Goal: Task Accomplishment & Management: Complete application form

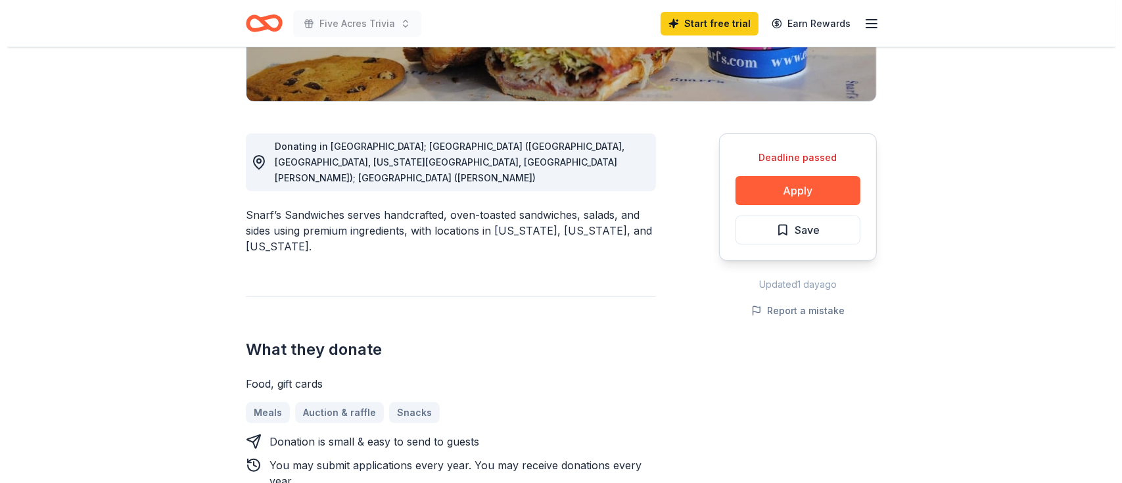
scroll to position [316, 0]
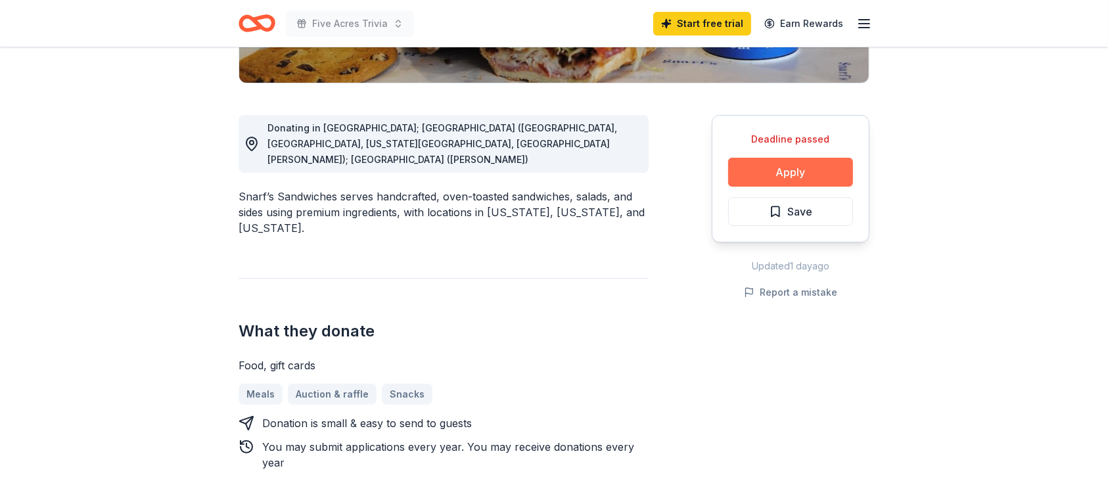
click at [799, 187] on button "Apply" at bounding box center [790, 172] width 125 height 29
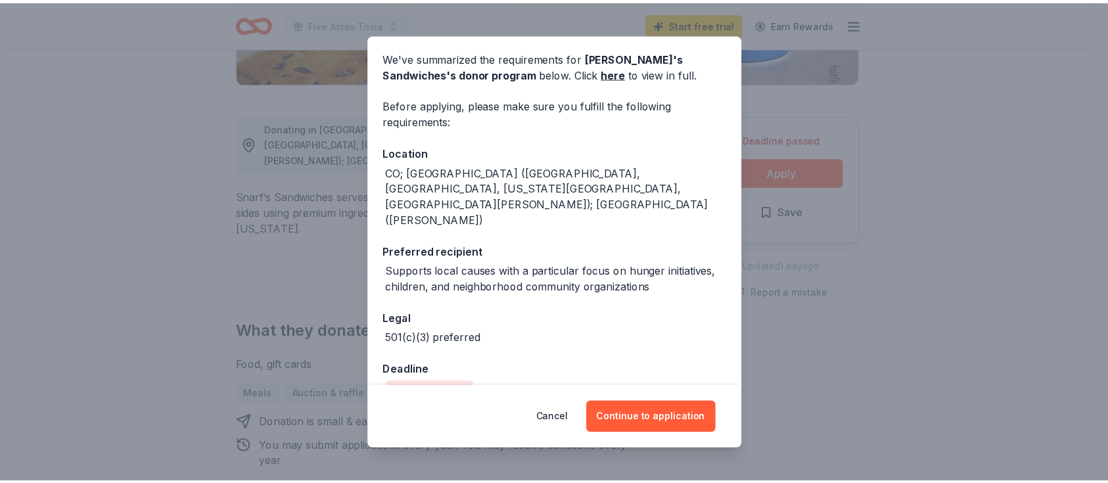
scroll to position [18, 0]
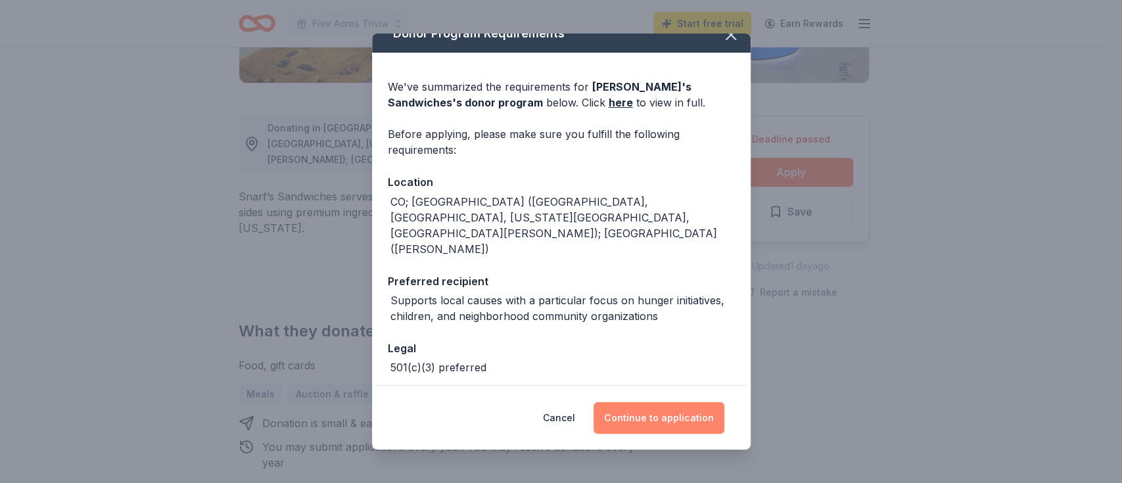
click at [683, 411] on button "Continue to application" at bounding box center [658, 418] width 131 height 32
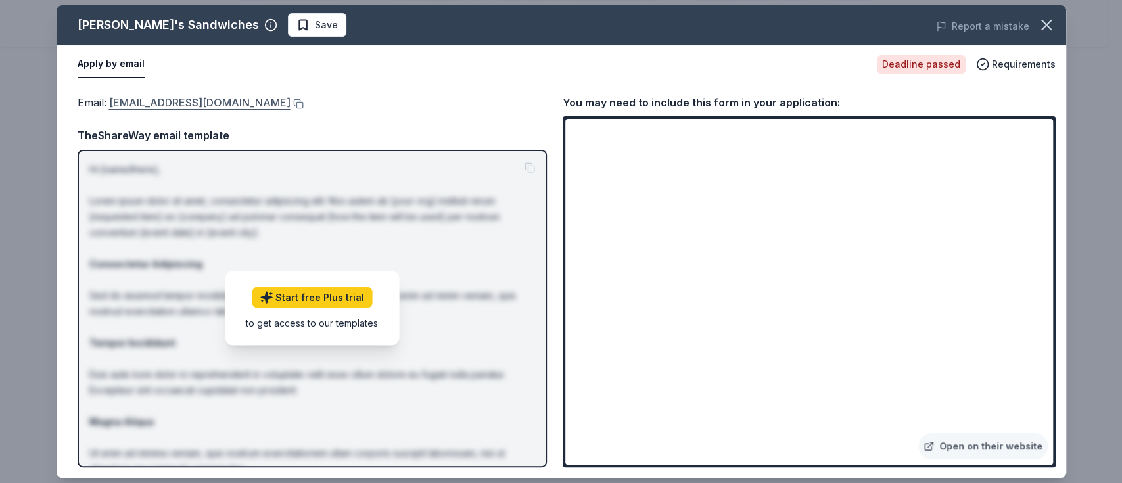
click at [210, 111] on link "donations@eatsnarfs.com" at bounding box center [199, 102] width 181 height 17
click at [1044, 32] on icon "button" at bounding box center [1046, 25] width 18 height 18
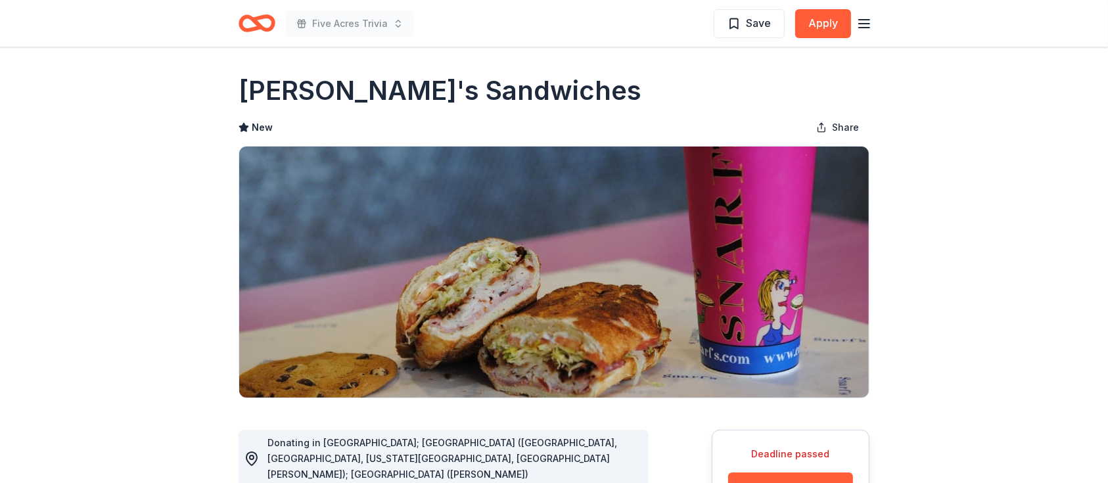
scroll to position [0, 0]
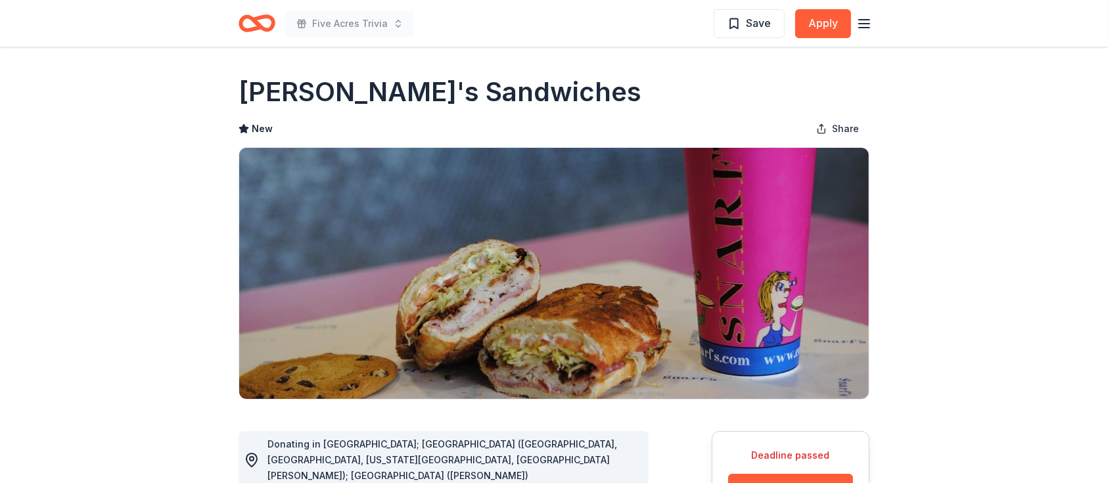
click at [863, 23] on icon "button" at bounding box center [864, 24] width 16 height 16
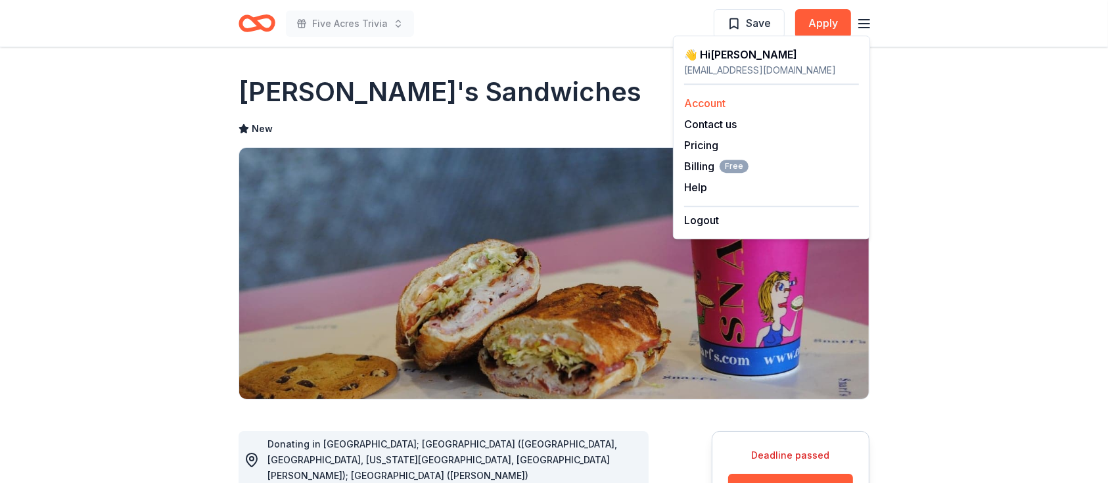
click at [714, 110] on link "Account" at bounding box center [704, 103] width 41 height 13
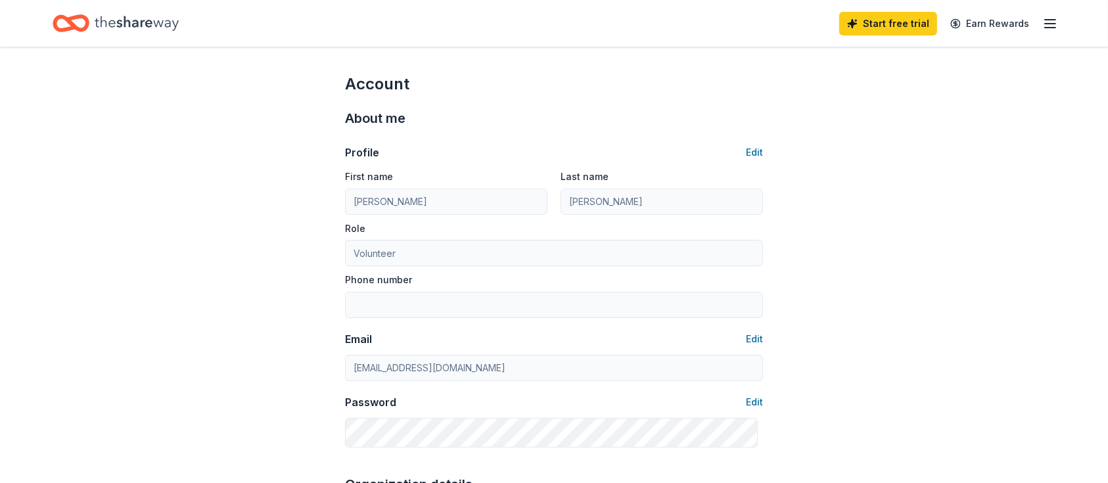
click at [1043, 20] on icon "button" at bounding box center [1050, 24] width 16 height 16
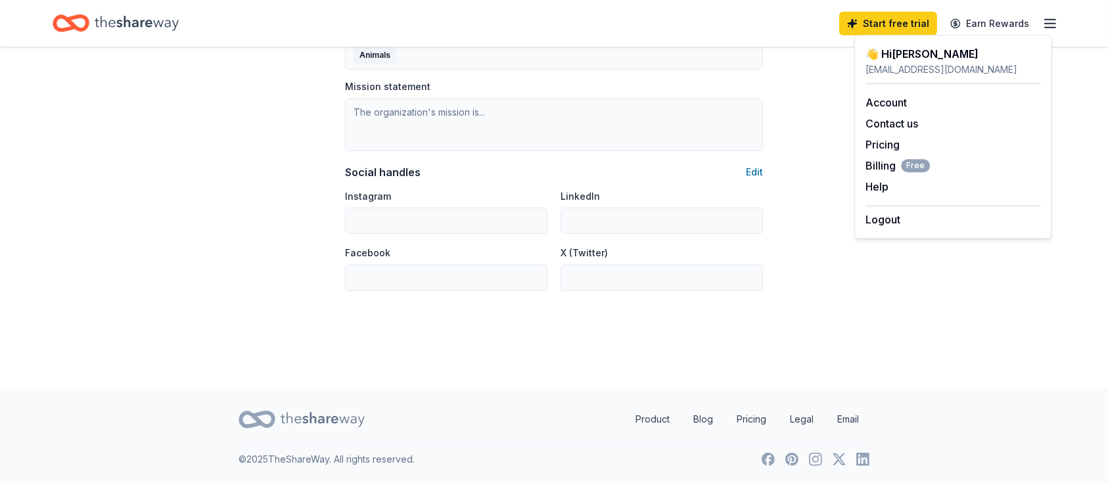
scroll to position [983, 0]
click at [162, 18] on icon "Home" at bounding box center [137, 23] width 84 height 27
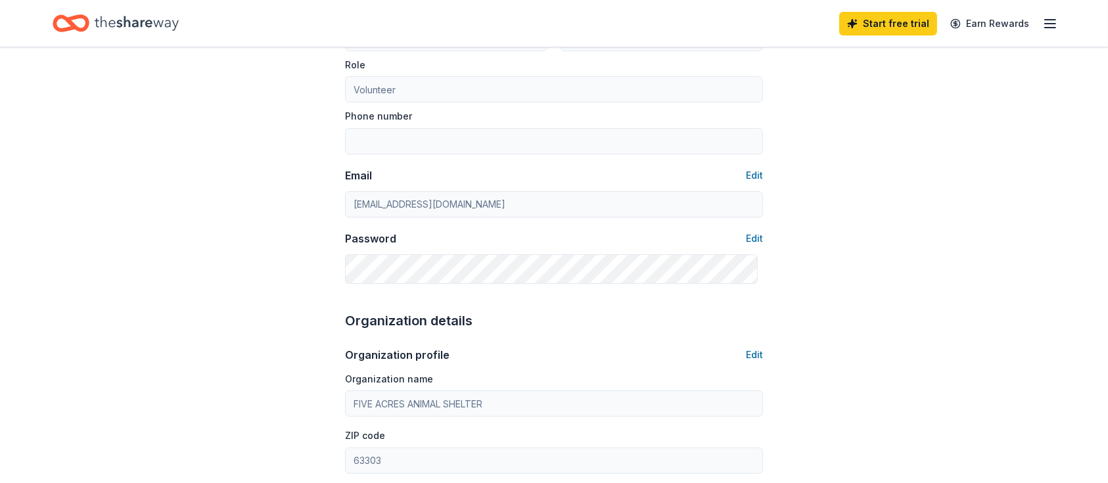
scroll to position [0, 0]
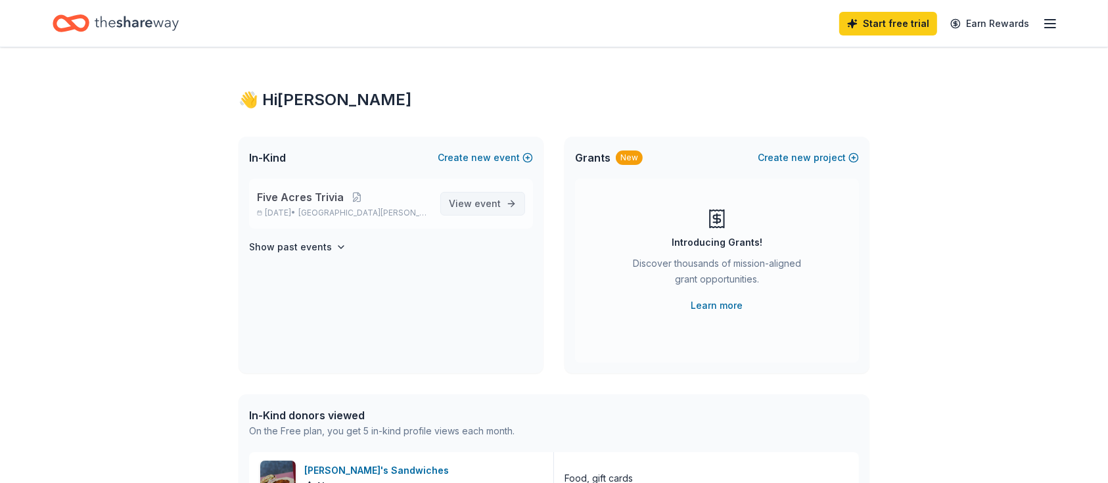
click at [478, 209] on span "event" at bounding box center [487, 203] width 26 height 11
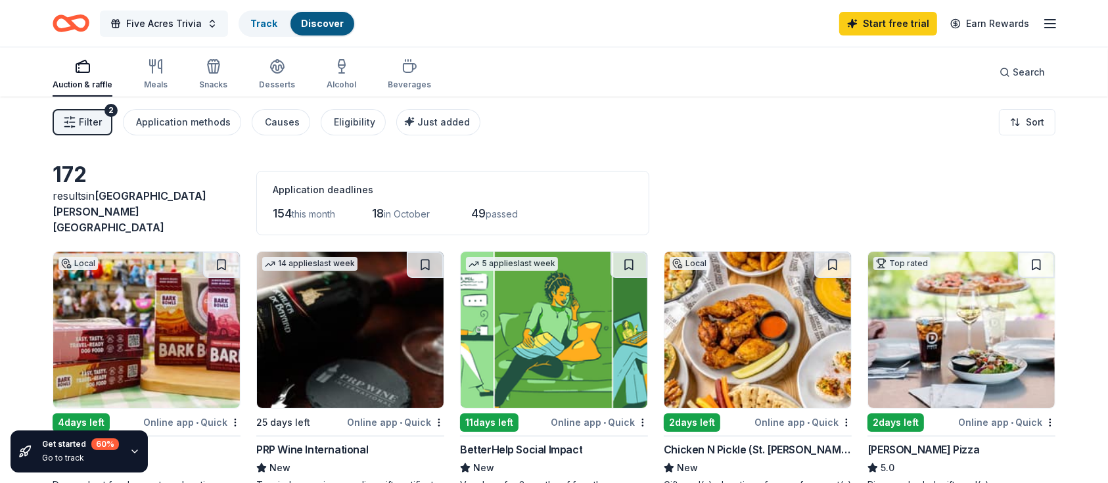
click at [202, 24] on span "Five Acres Trivia" at bounding box center [164, 24] width 76 height 16
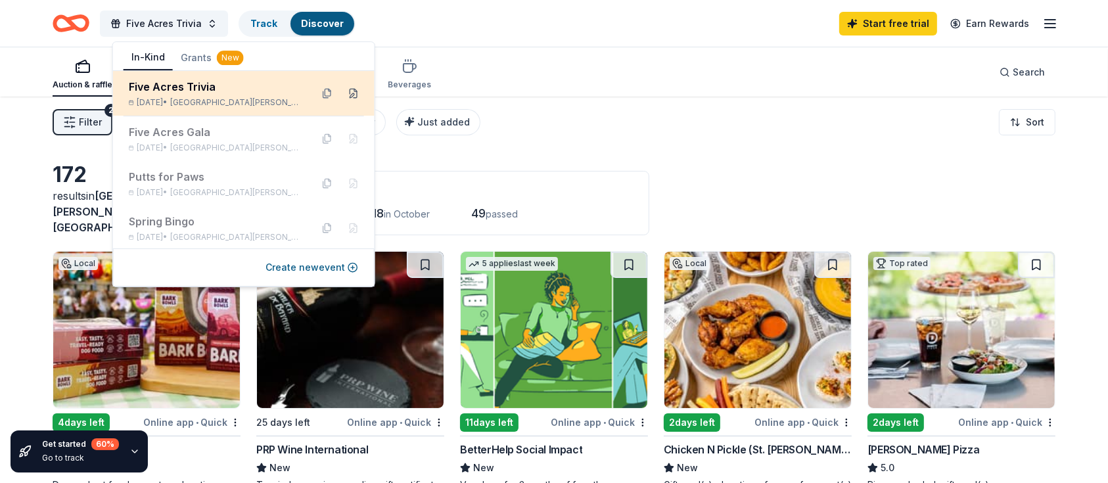
click at [343, 104] on button at bounding box center [353, 93] width 21 height 21
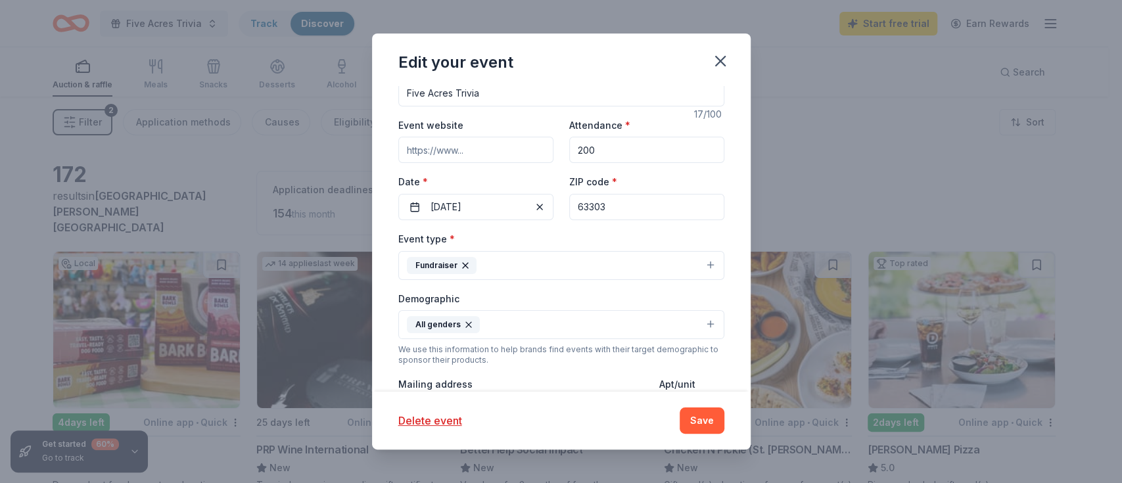
scroll to position [115, 0]
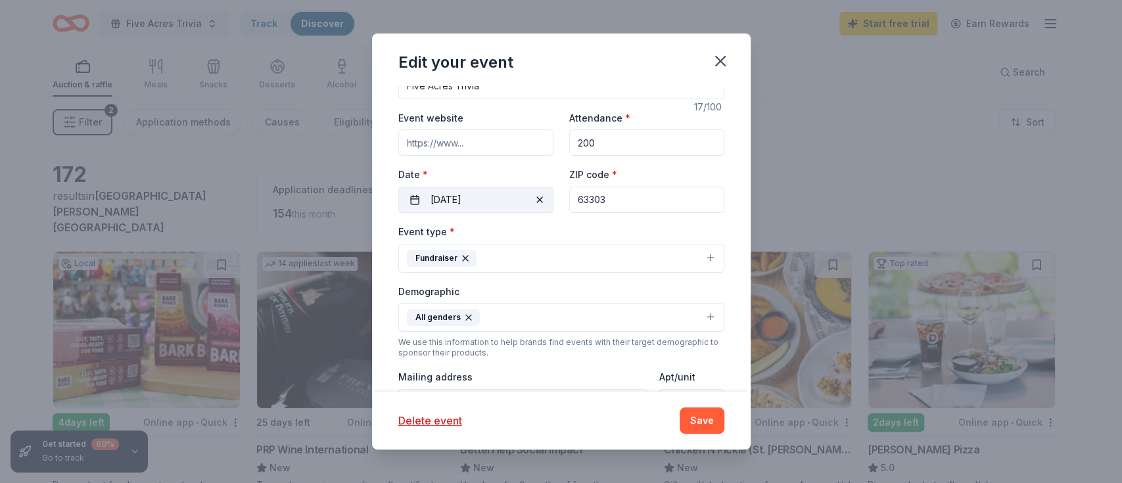
click at [532, 208] on span "button" at bounding box center [540, 200] width 16 height 16
click at [492, 213] on button "Pick a date" at bounding box center [475, 200] width 155 height 26
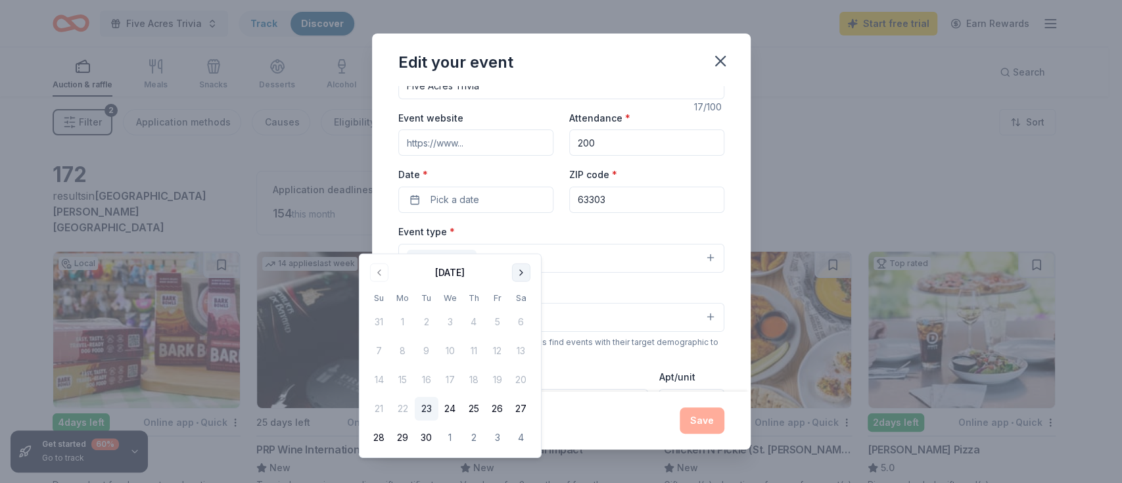
click at [530, 280] on button "Go to next month" at bounding box center [521, 272] width 18 height 18
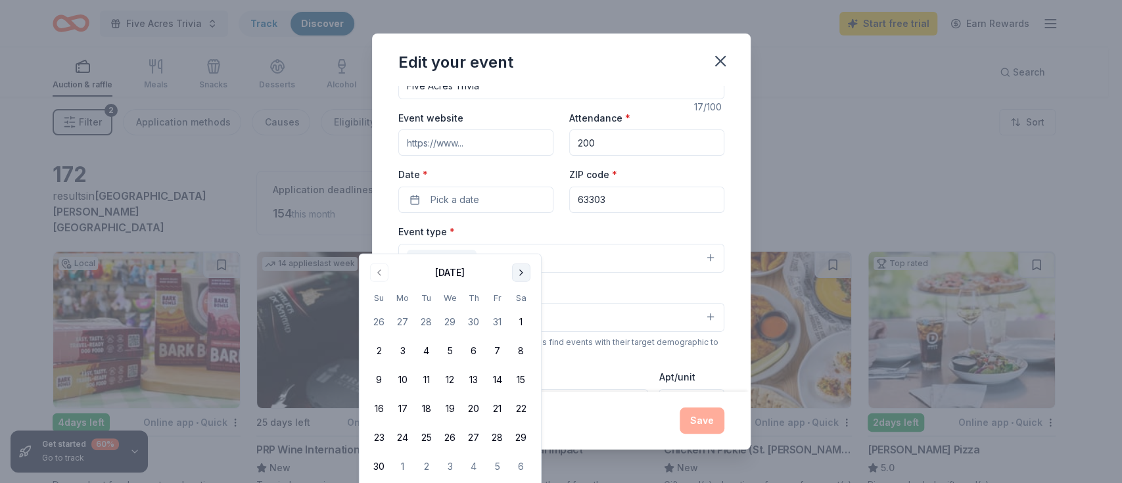
click at [530, 280] on button "Go to next month" at bounding box center [521, 272] width 18 height 18
click at [509, 421] on button "23" at bounding box center [498, 409] width 24 height 24
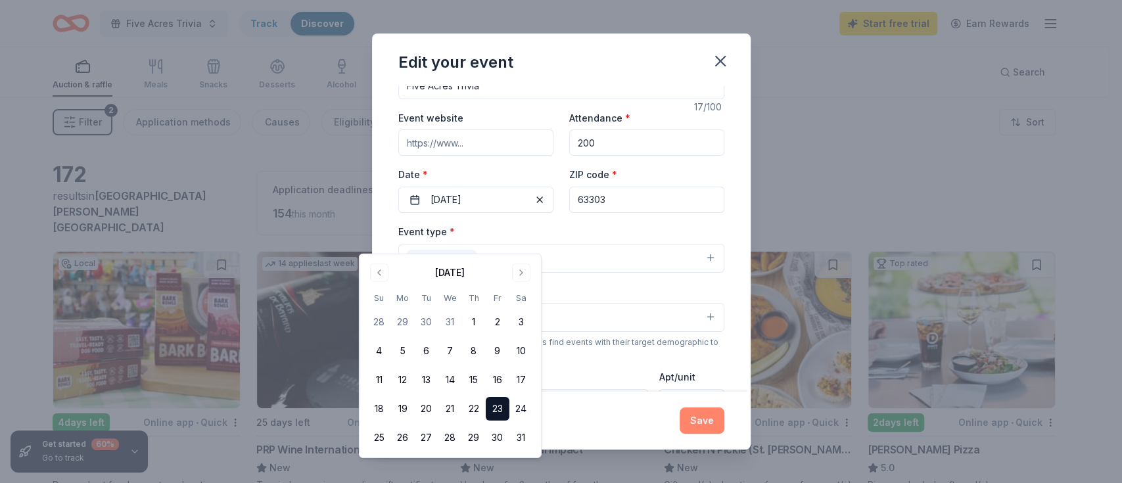
click at [724, 415] on button "Save" at bounding box center [701, 420] width 45 height 26
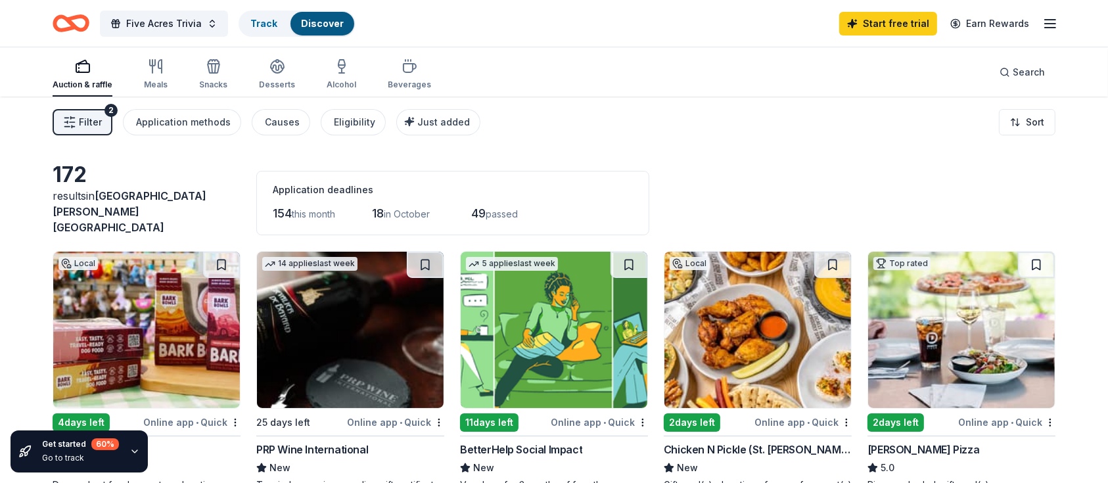
scroll to position [0, 0]
drag, startPoint x: 765, startPoint y: 214, endPoint x: 754, endPoint y: 286, distance: 73.7
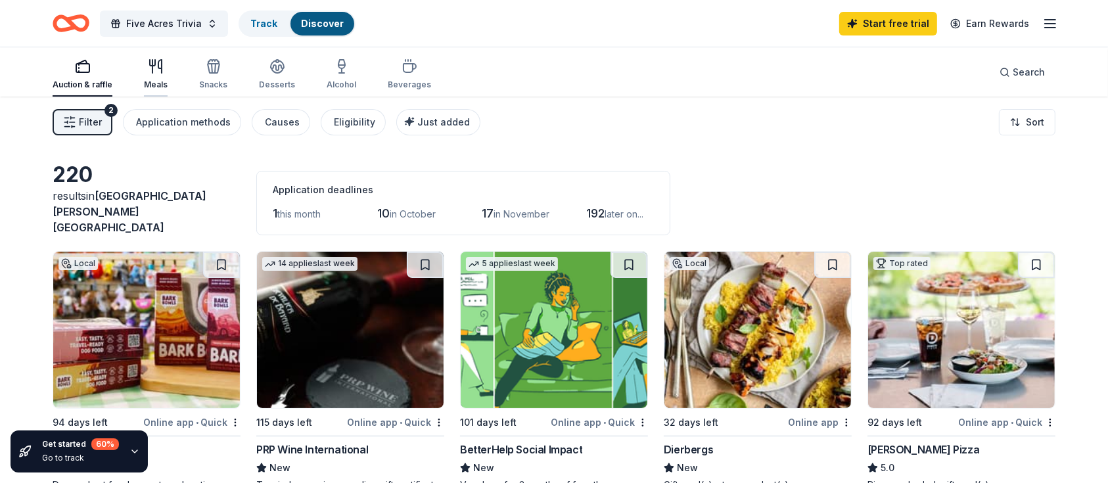
click at [164, 72] on icon "button" at bounding box center [156, 66] width 16 height 16
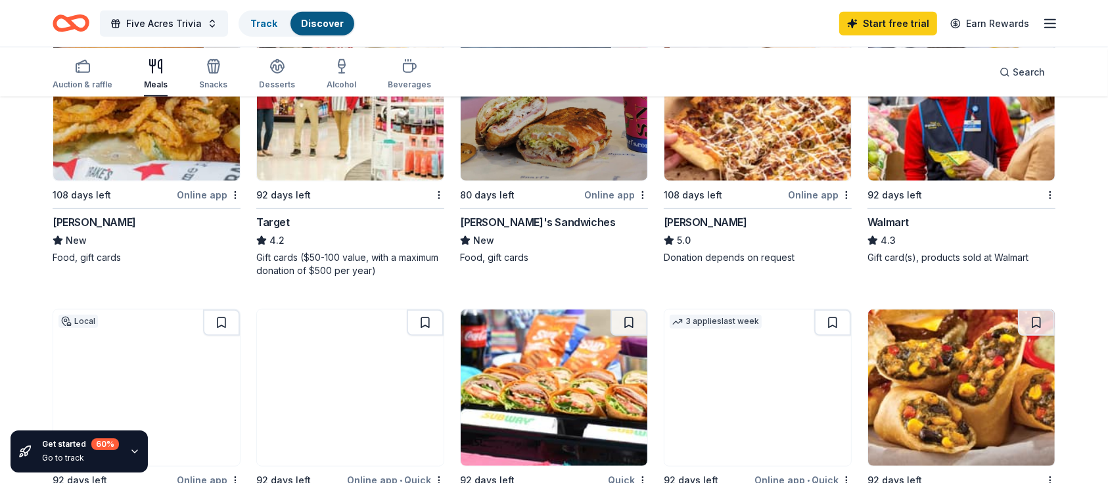
scroll to position [792, 0]
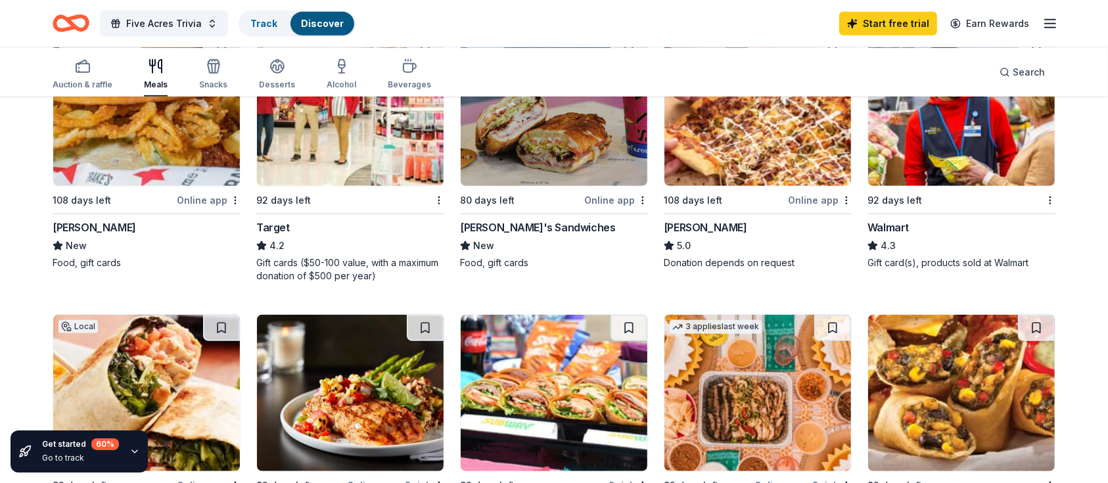
click at [341, 186] on img at bounding box center [350, 108] width 187 height 156
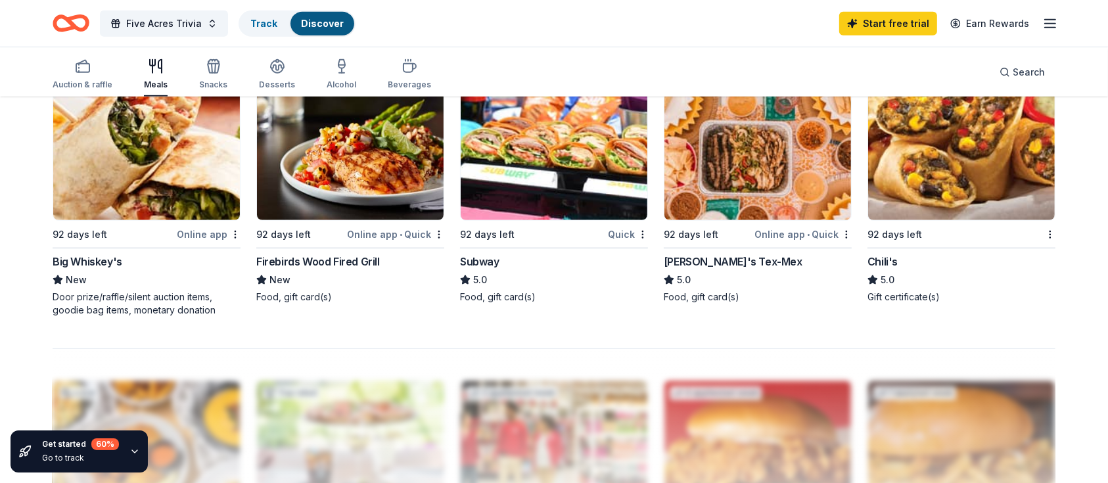
scroll to position [1019, 0]
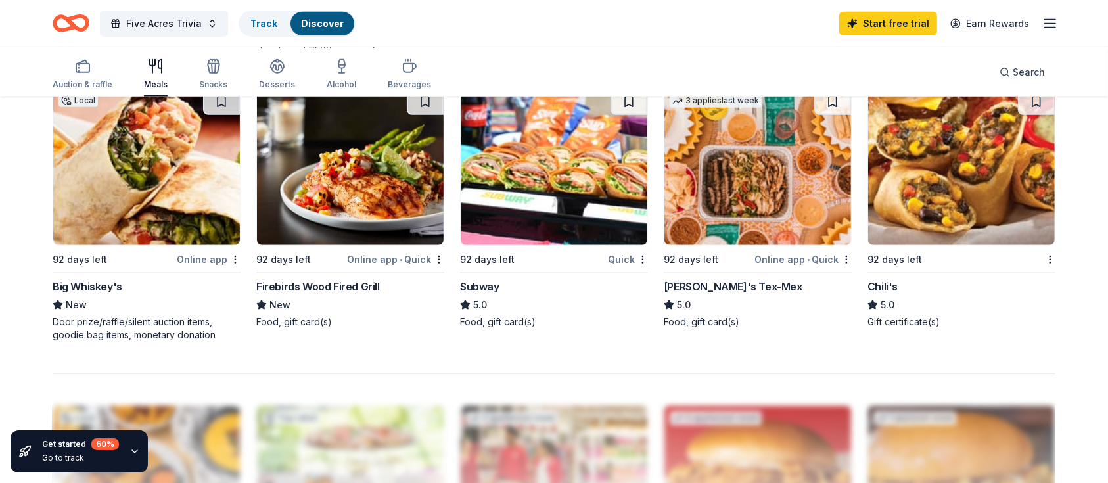
click at [576, 245] on img at bounding box center [554, 167] width 187 height 156
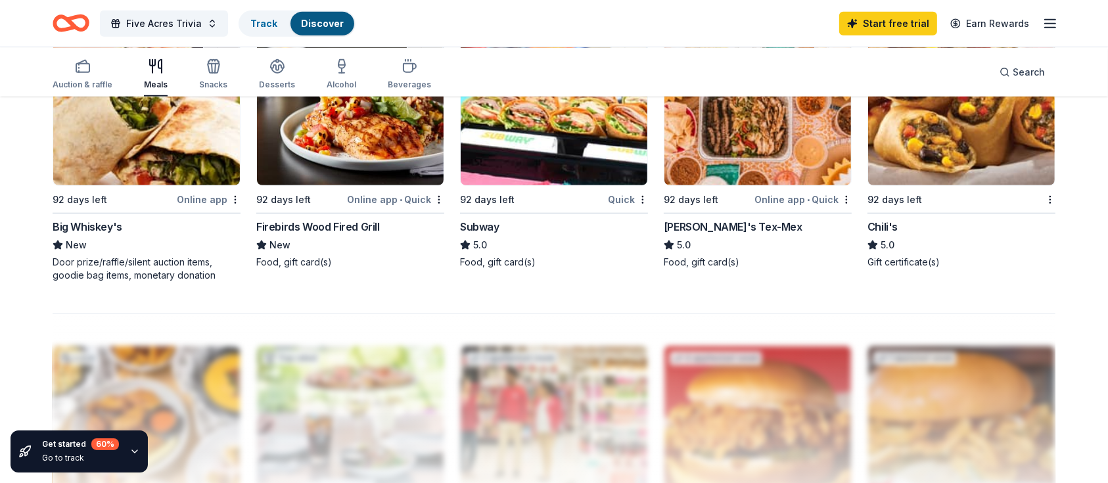
scroll to position [1106, 0]
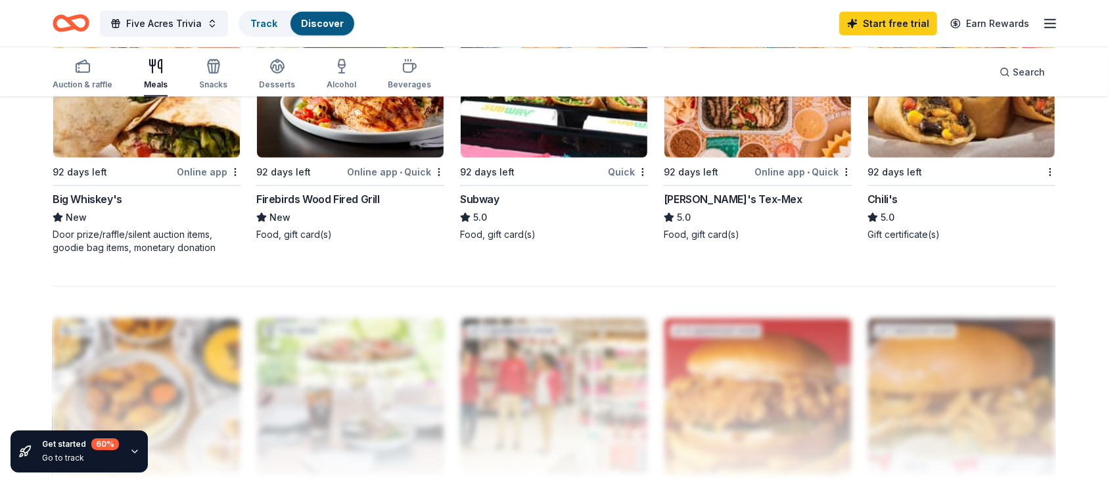
click at [933, 158] on img at bounding box center [961, 79] width 187 height 156
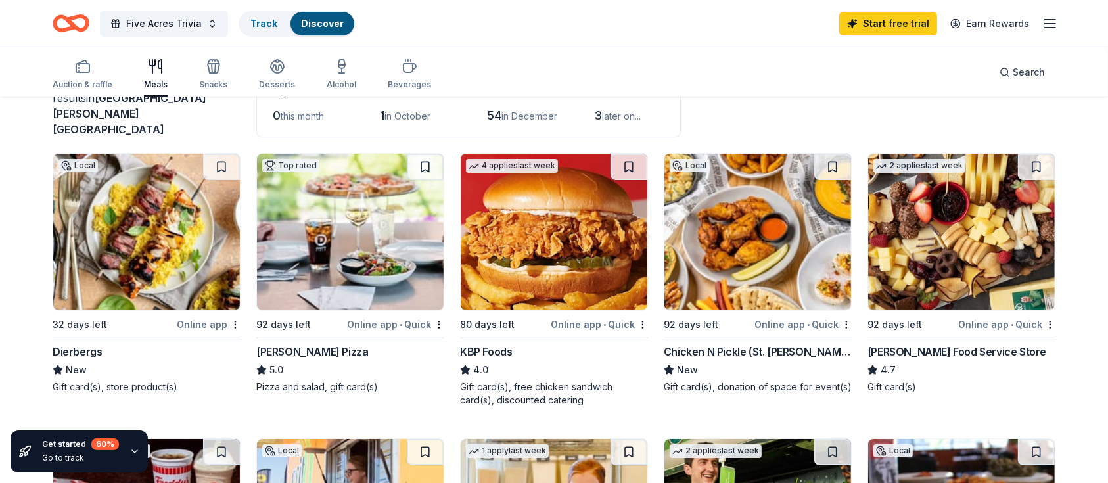
scroll to position [0, 0]
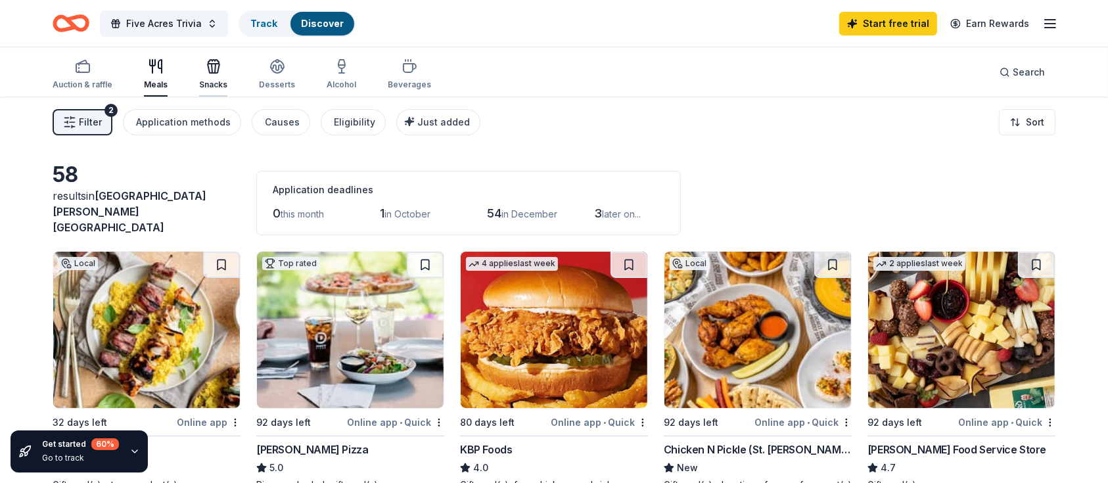
click at [221, 71] on icon "button" at bounding box center [214, 66] width 16 height 16
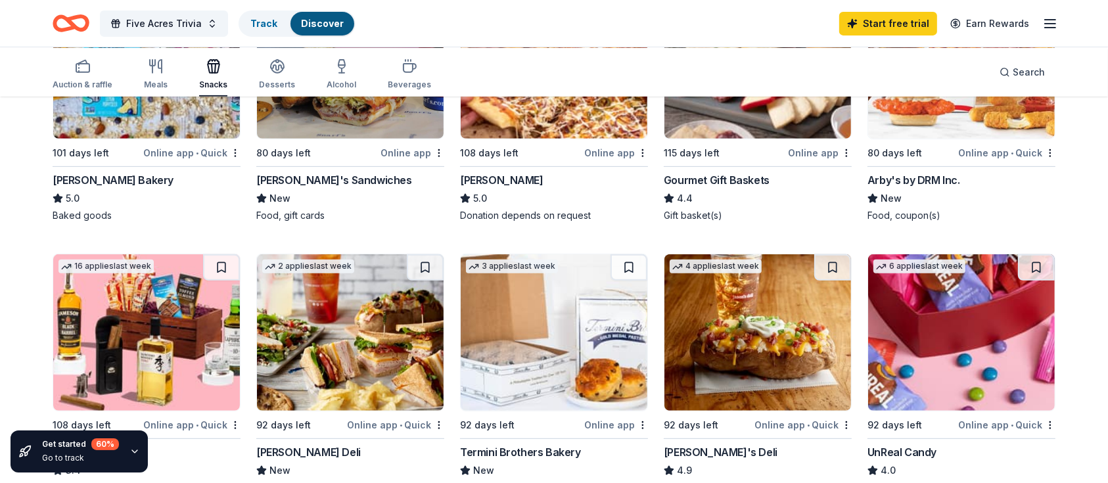
scroll to position [474, 0]
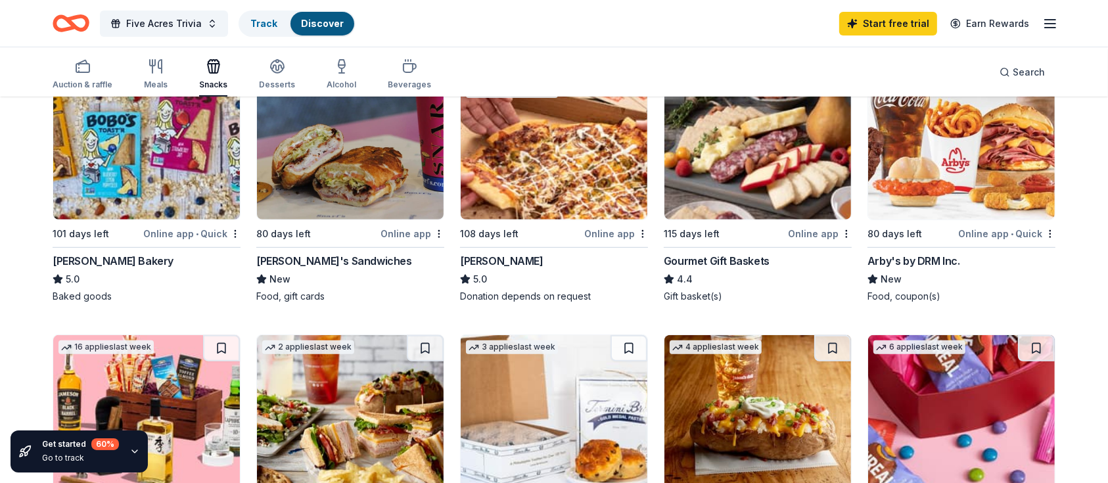
click at [951, 193] on img at bounding box center [961, 141] width 187 height 156
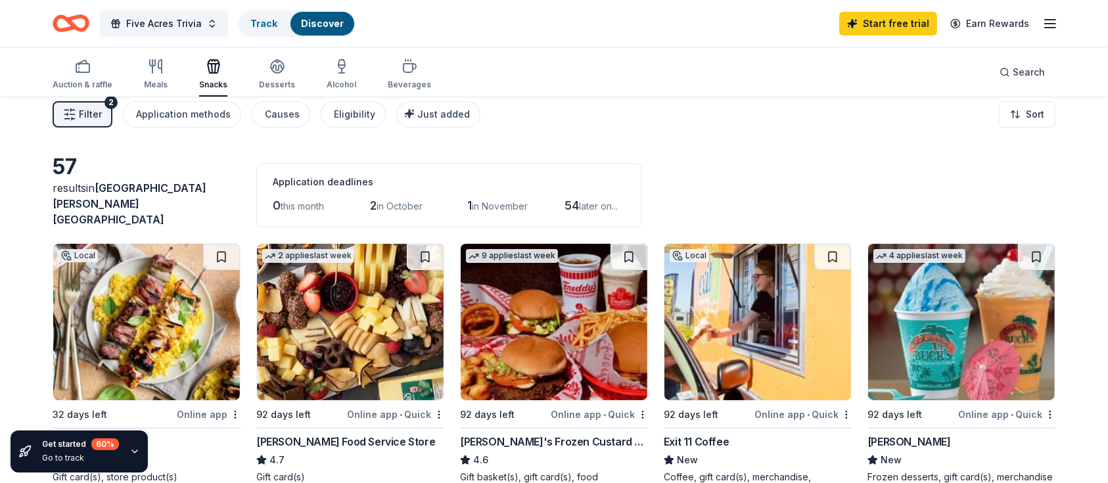
scroll to position [0, 0]
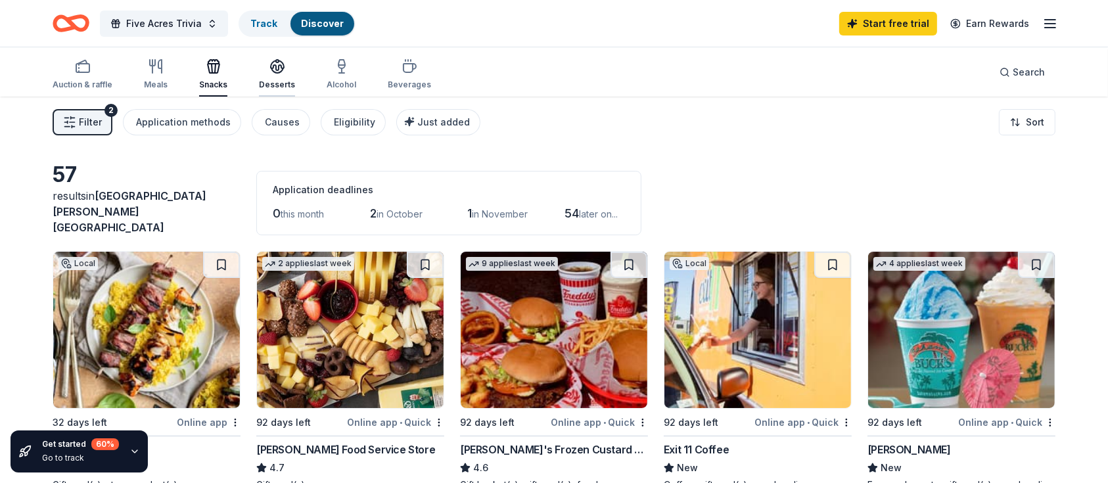
click at [284, 68] on icon "button" at bounding box center [277, 65] width 13 height 10
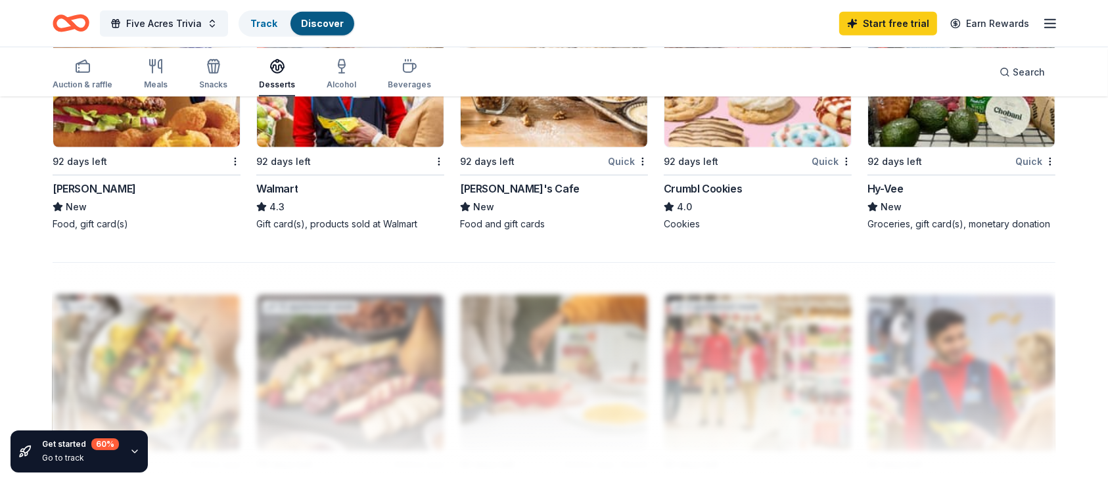
scroll to position [1064, 0]
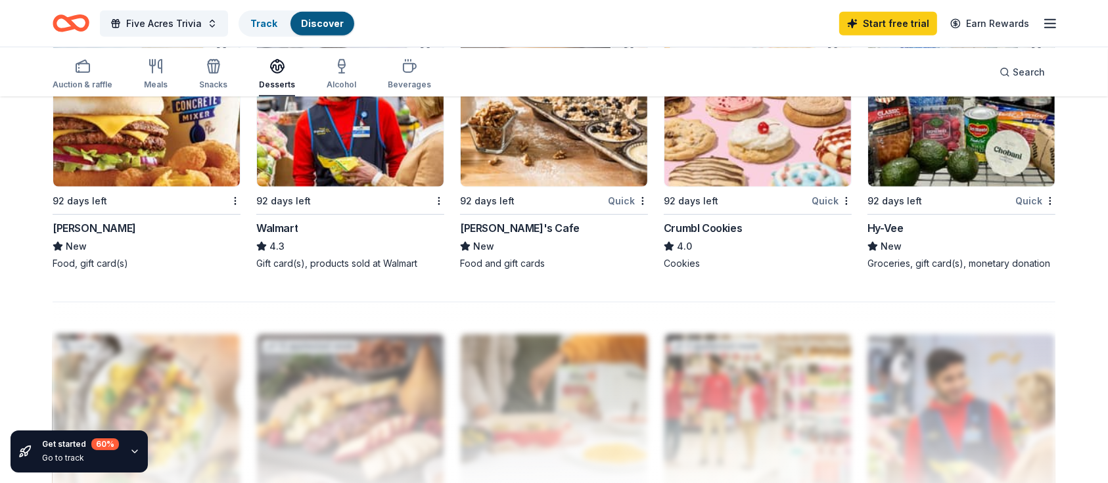
click at [161, 187] on img at bounding box center [146, 108] width 187 height 156
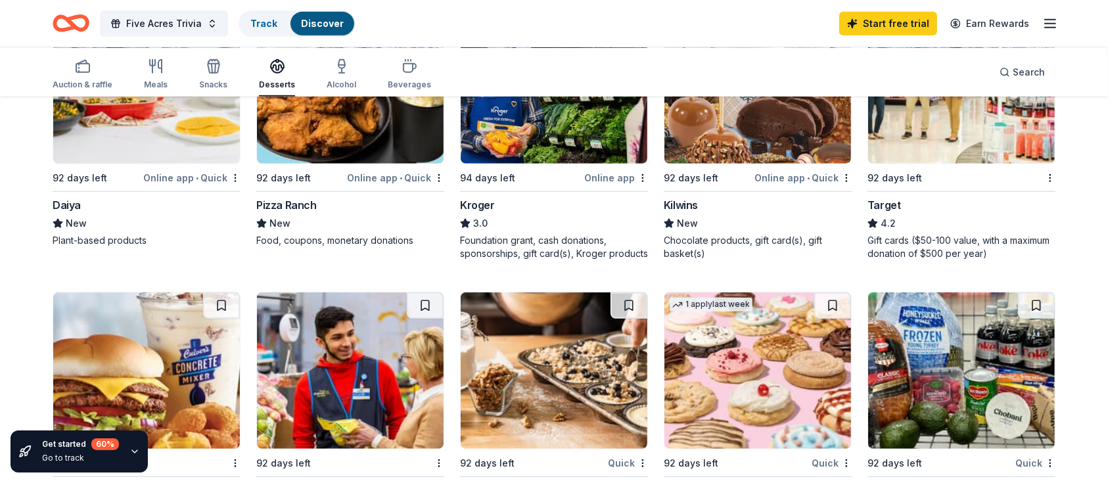
scroll to position [451, 0]
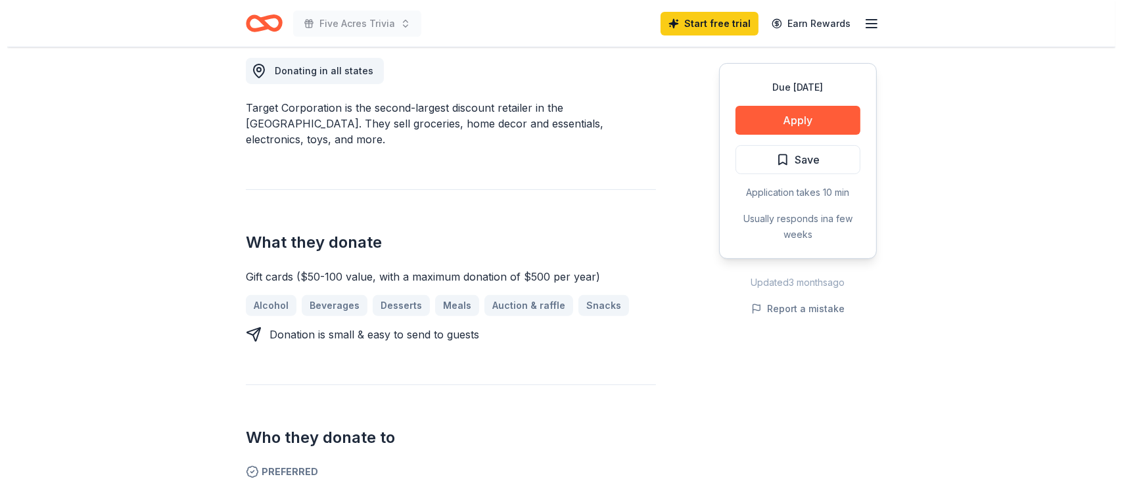
scroll to position [379, 0]
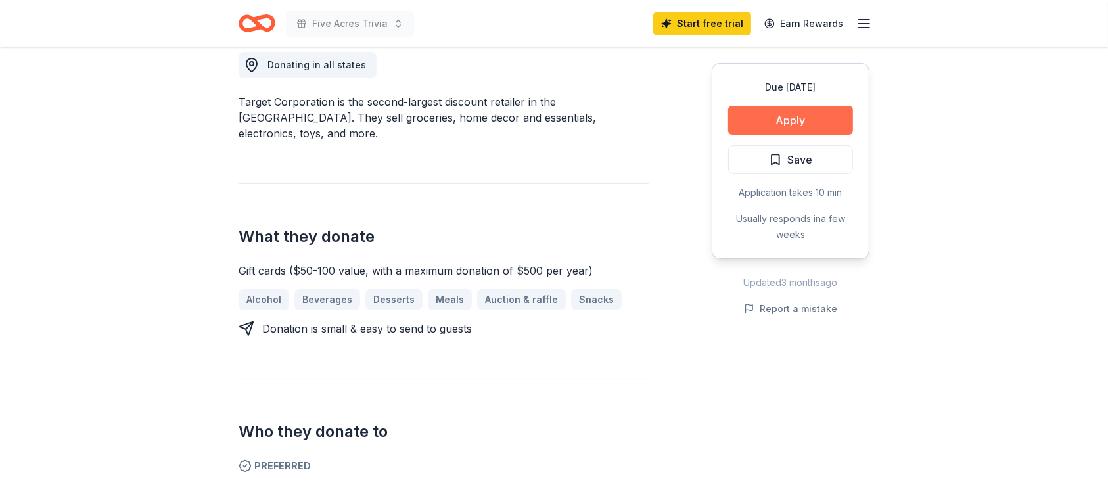
click at [758, 135] on button "Apply" at bounding box center [790, 120] width 125 height 29
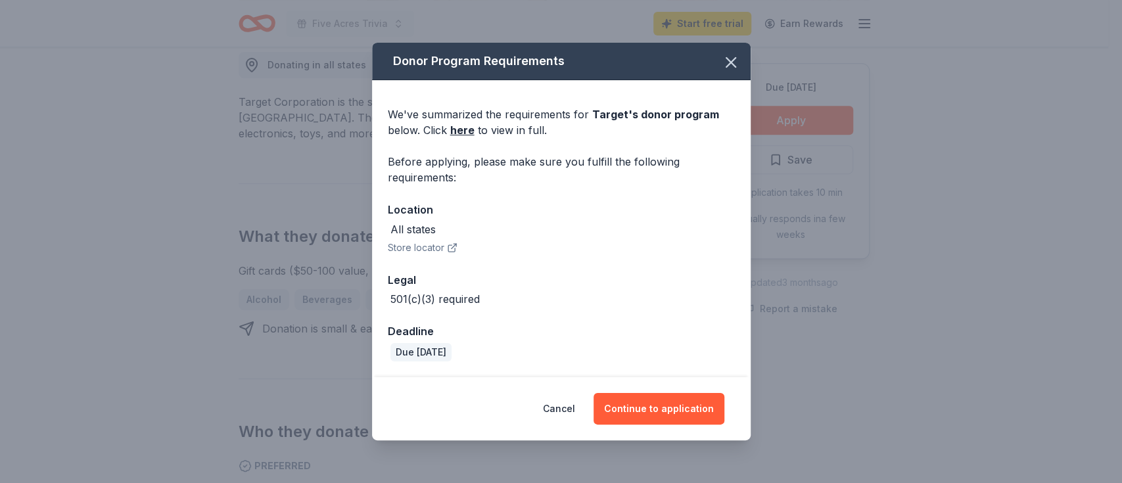
scroll to position [32, 0]
click at [699, 415] on button "Continue to application" at bounding box center [658, 409] width 131 height 32
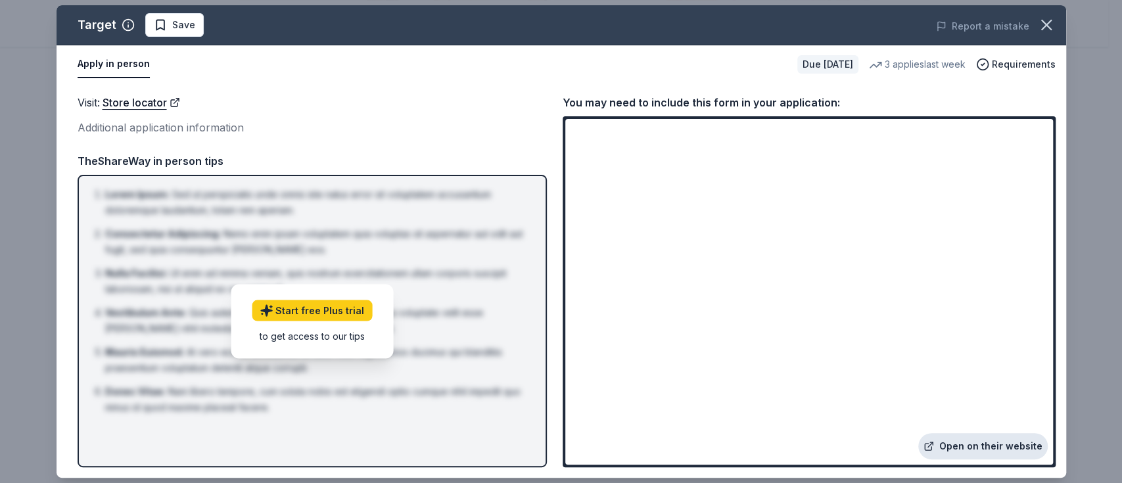
click at [977, 441] on link "Open on their website" at bounding box center [982, 446] width 129 height 26
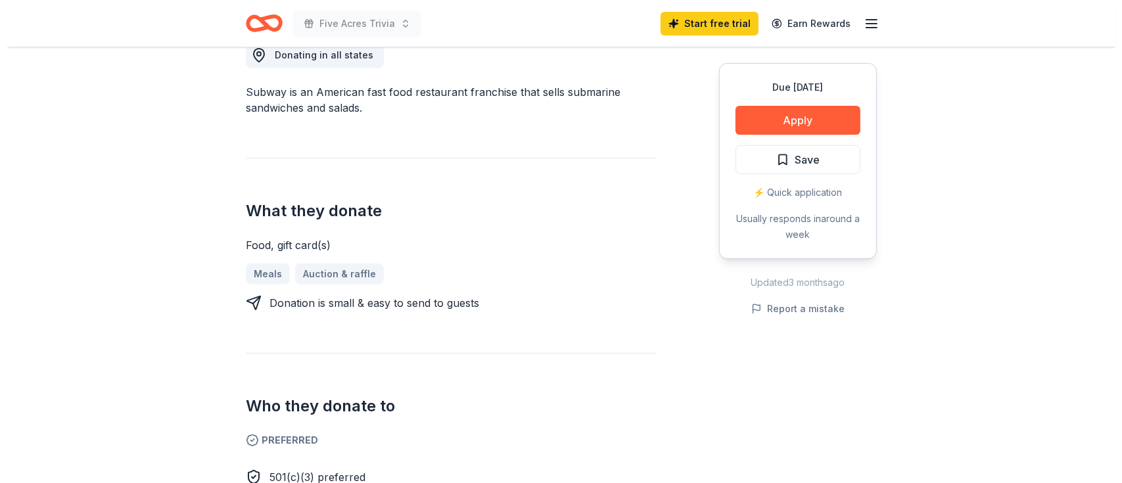
scroll to position [394, 0]
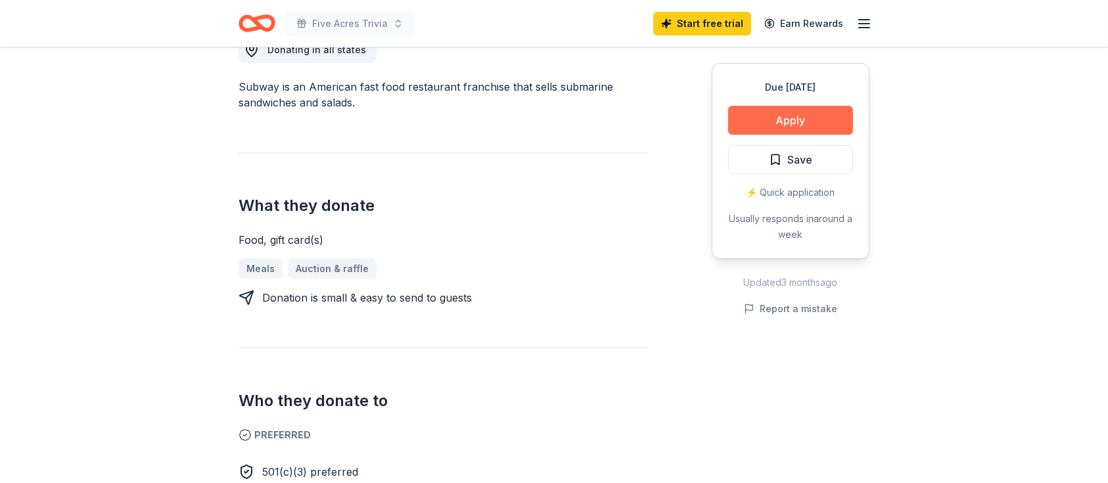
click at [783, 135] on button "Apply" at bounding box center [790, 120] width 125 height 29
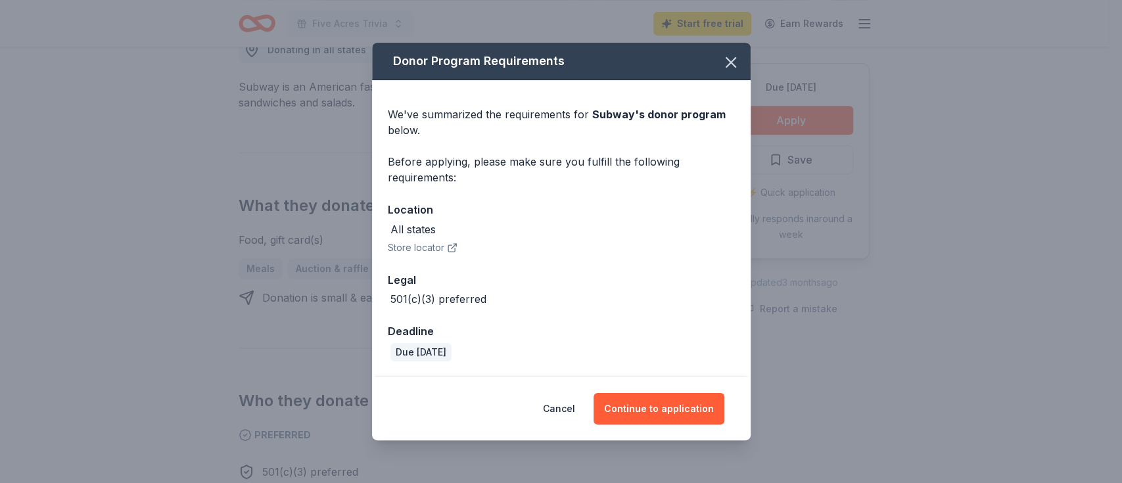
scroll to position [32, 0]
click at [664, 417] on button "Continue to application" at bounding box center [658, 409] width 131 height 32
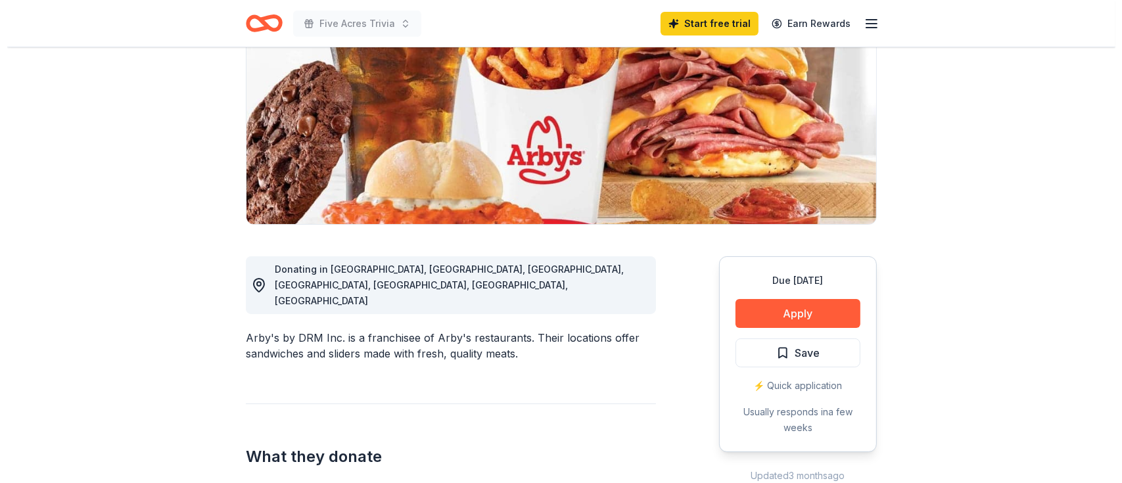
scroll to position [263, 0]
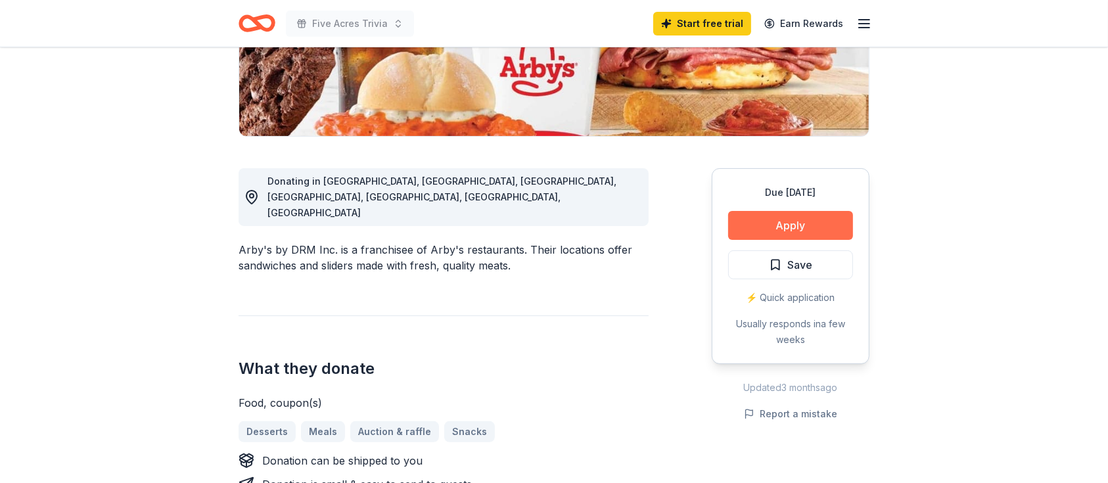
click at [779, 240] on button "Apply" at bounding box center [790, 225] width 125 height 29
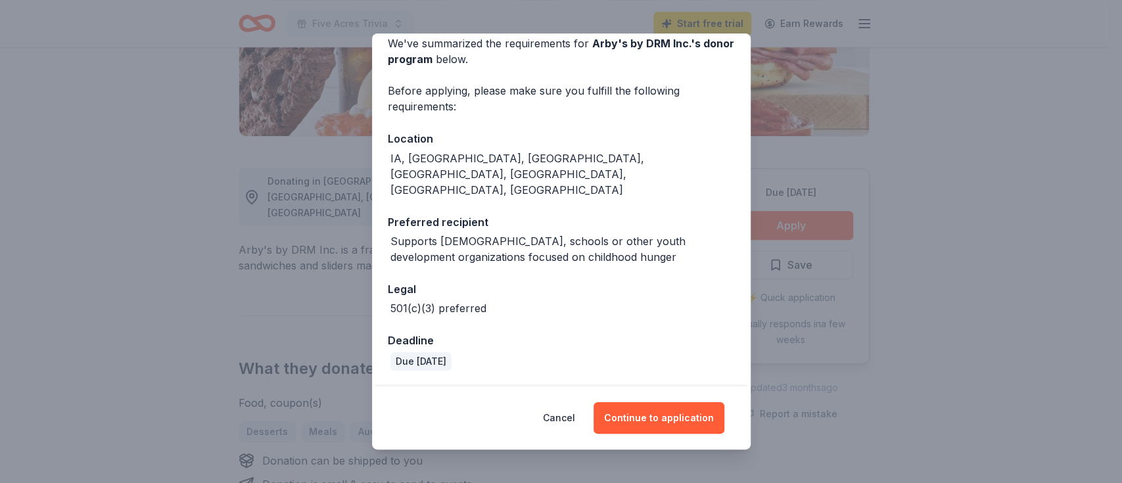
scroll to position [88, 0]
click at [658, 411] on button "Continue to application" at bounding box center [658, 418] width 131 height 32
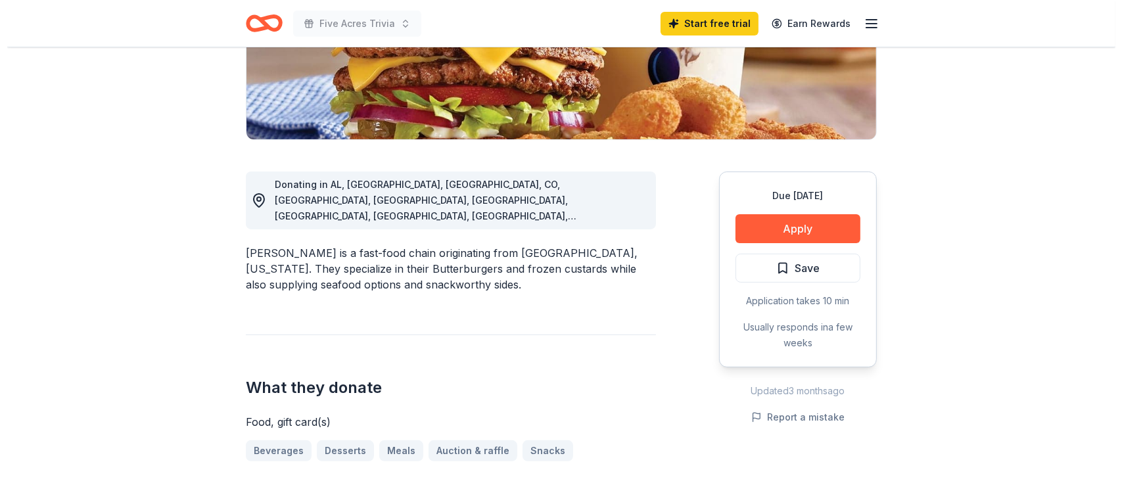
scroll to position [263, 0]
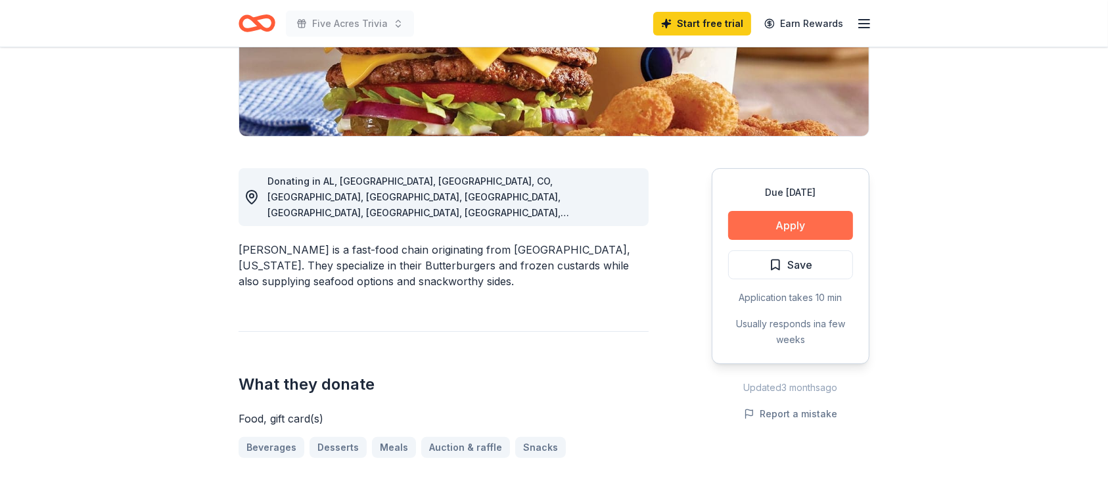
click at [786, 240] on button "Apply" at bounding box center [790, 225] width 125 height 29
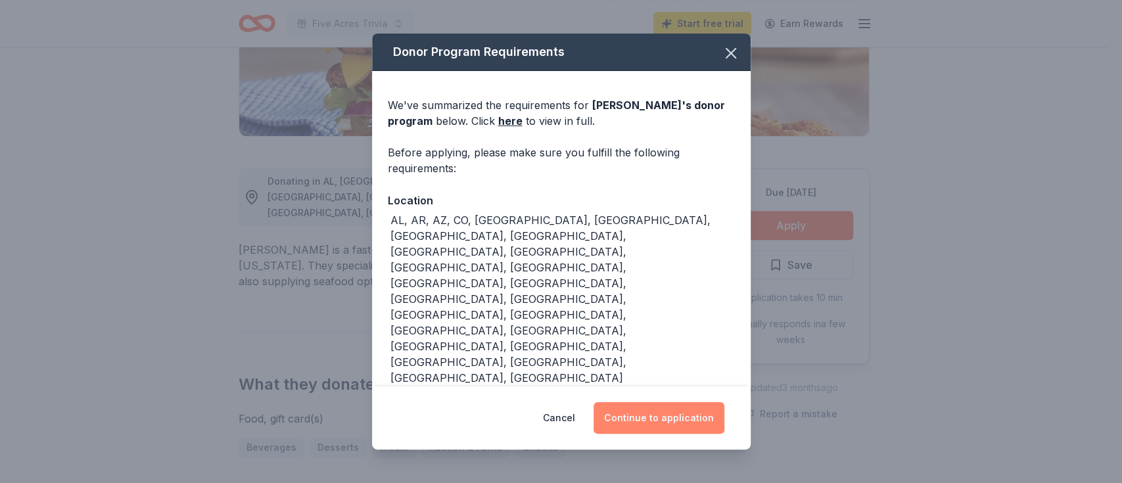
click at [689, 409] on button "Continue to application" at bounding box center [658, 418] width 131 height 32
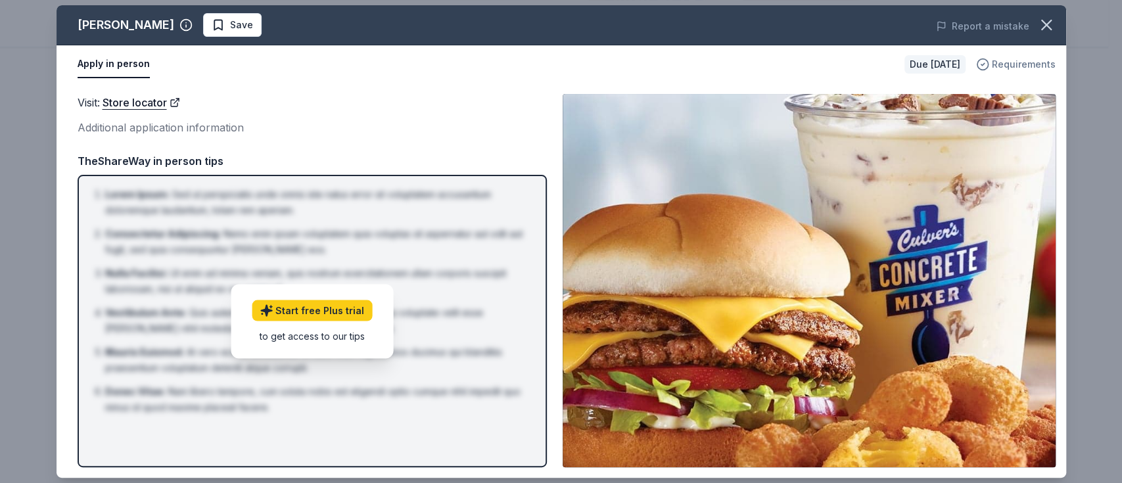
click at [1004, 66] on span "Requirements" at bounding box center [1024, 65] width 64 height 16
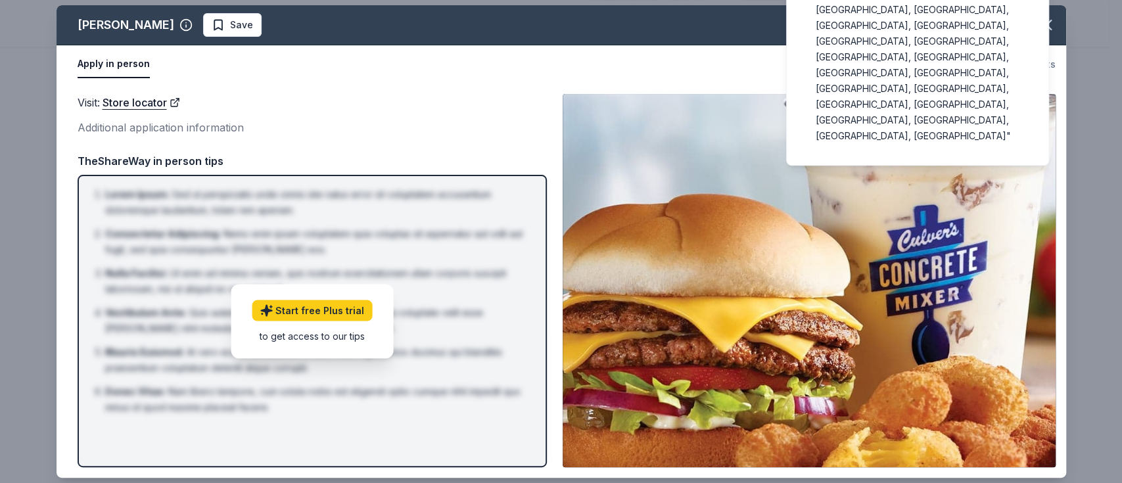
click at [1004, 66] on span "Requirements" at bounding box center [1024, 65] width 64 height 16
